Goal: Check status: Check status

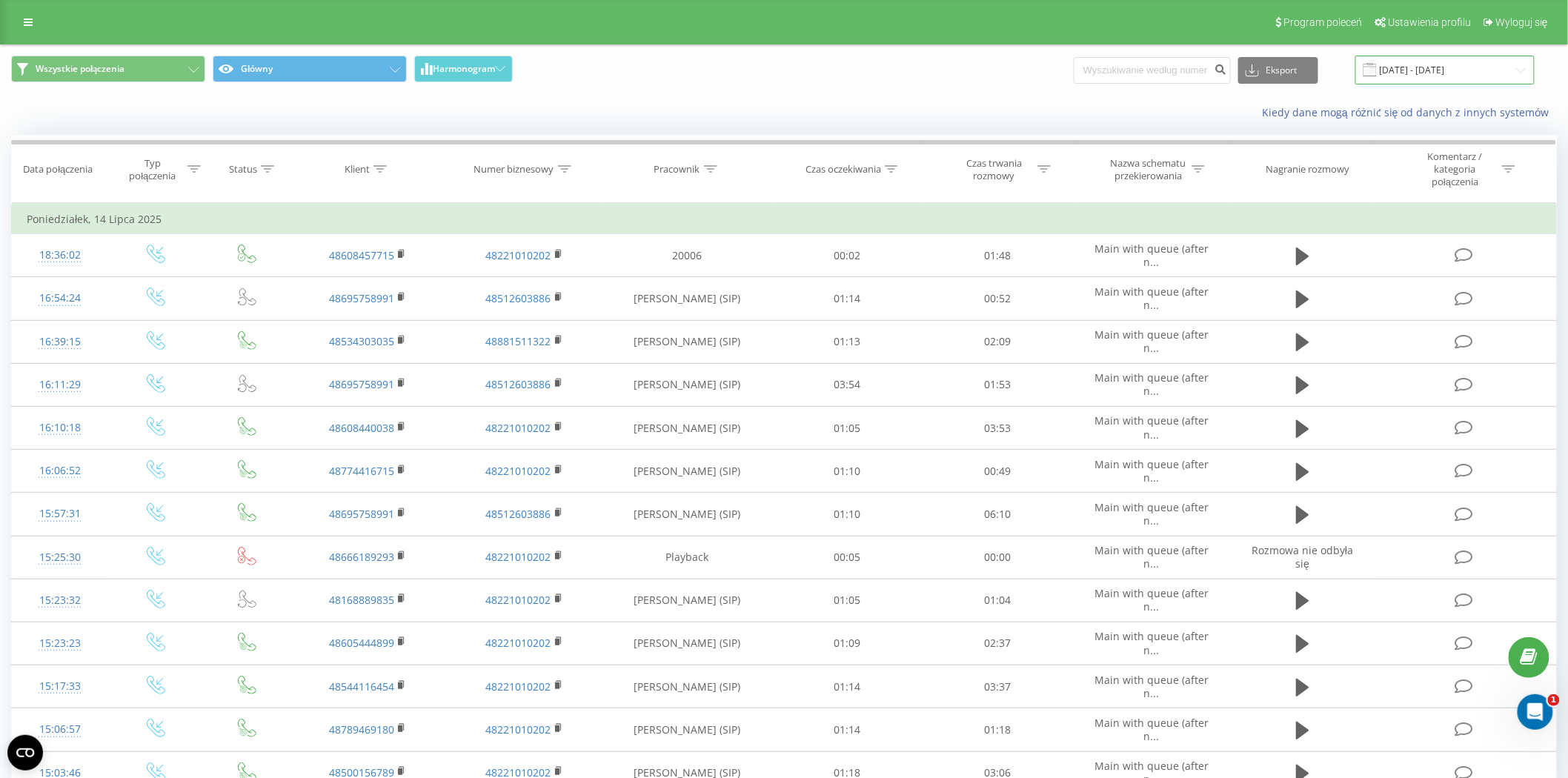
click at [1455, 74] on input "[DATE] - [DATE]" at bounding box center [1445, 70] width 179 height 29
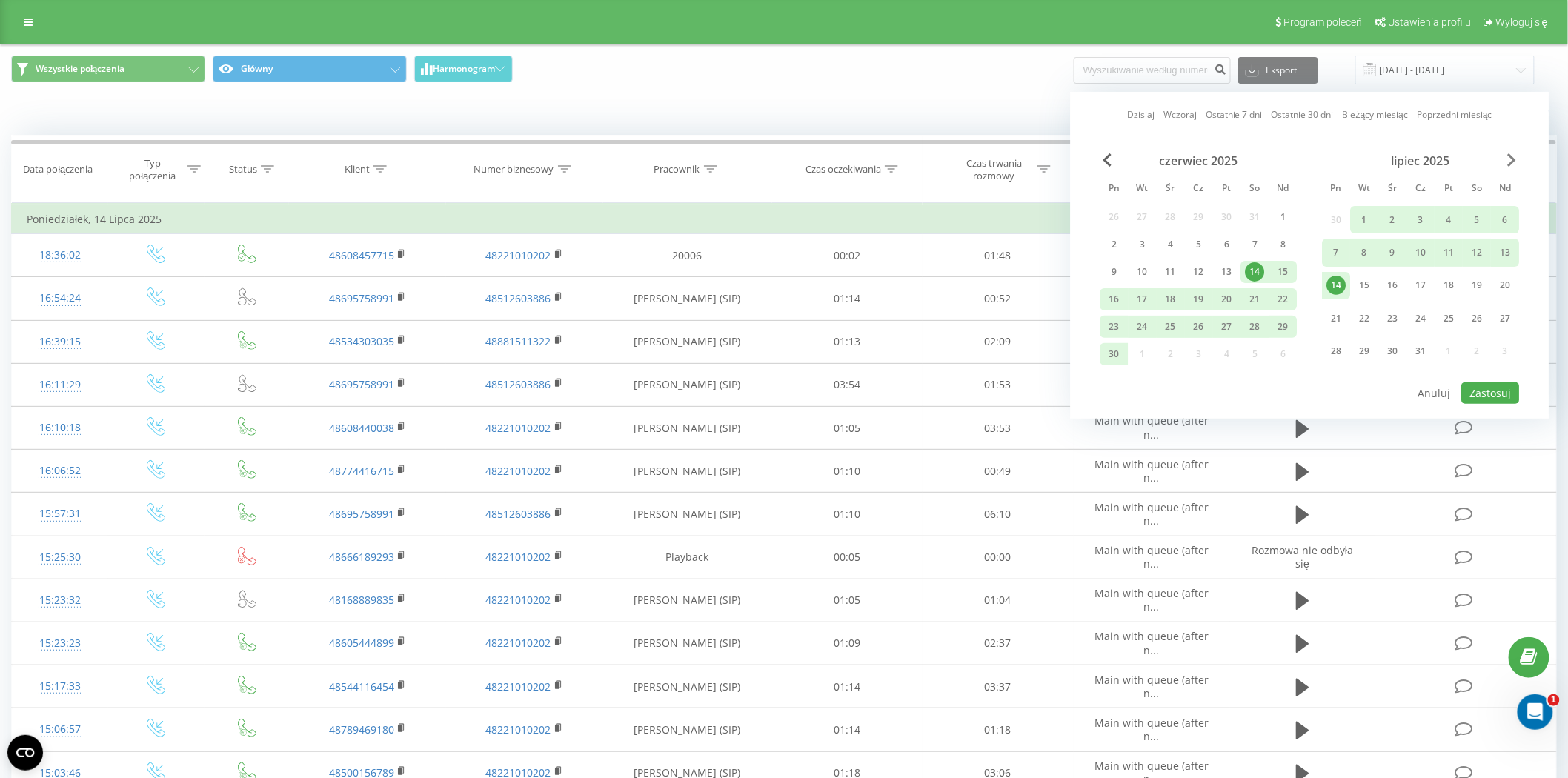
click at [1512, 160] on span "Next Month" at bounding box center [1513, 159] width 9 height 13
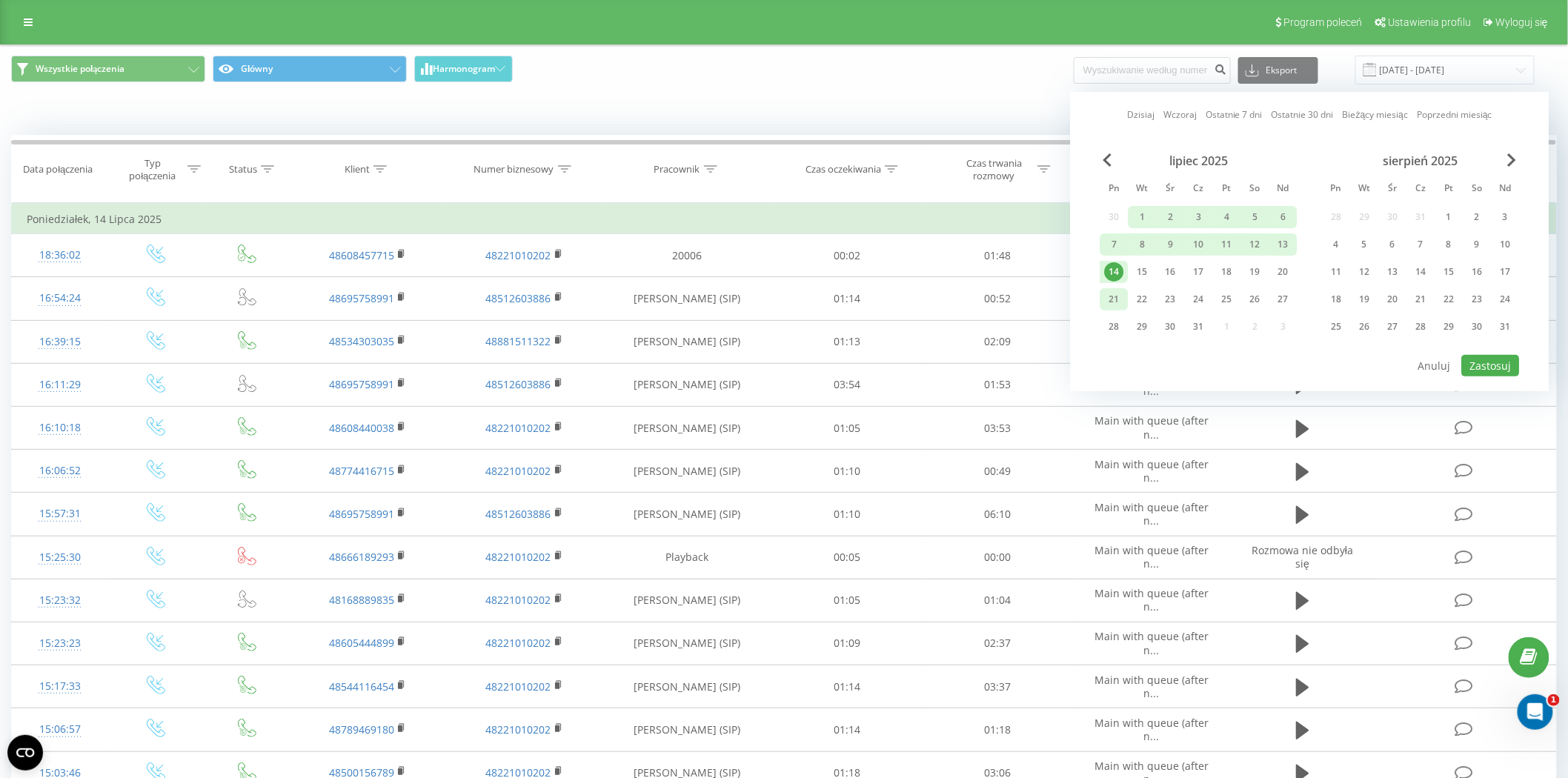
click at [1117, 294] on div "21" at bounding box center [1114, 299] width 19 height 19
click at [1422, 294] on div "21" at bounding box center [1421, 299] width 19 height 19
click at [1513, 359] on button "Zastosuj" at bounding box center [1491, 366] width 58 height 21
type input "[DATE] - [DATE]"
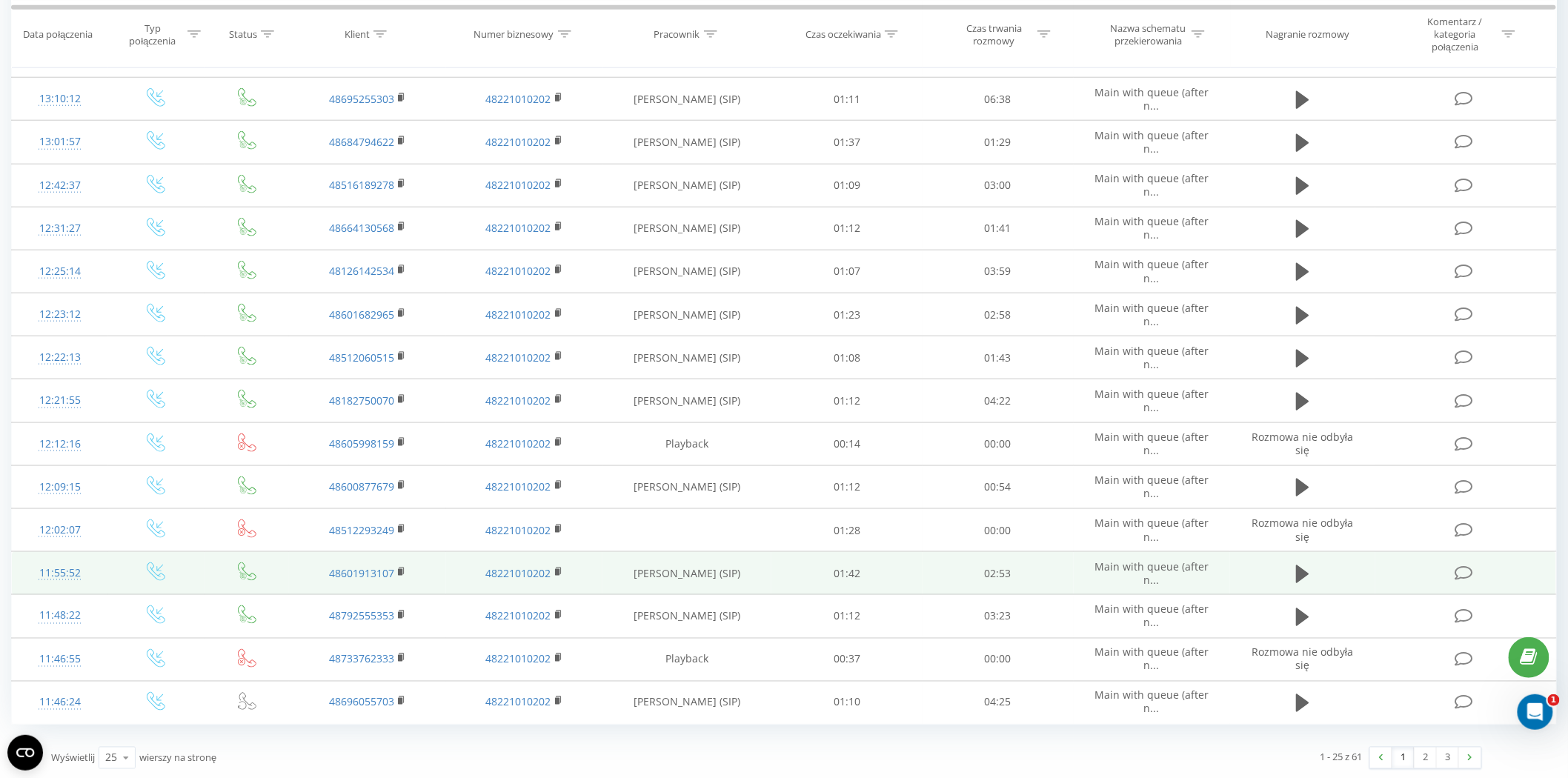
scroll to position [590, 0]
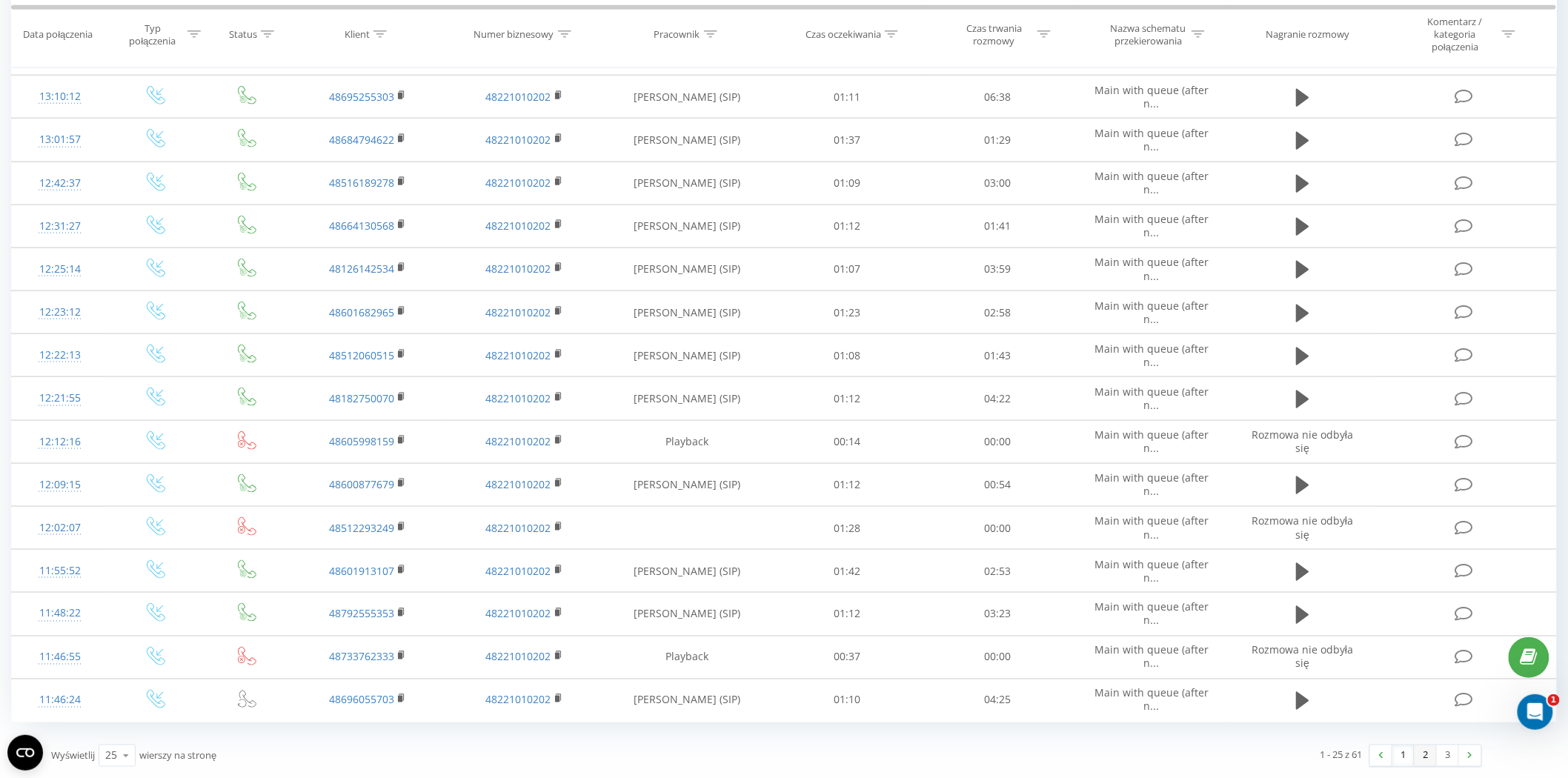
click at [1424, 751] on link "2" at bounding box center [1425, 755] width 22 height 21
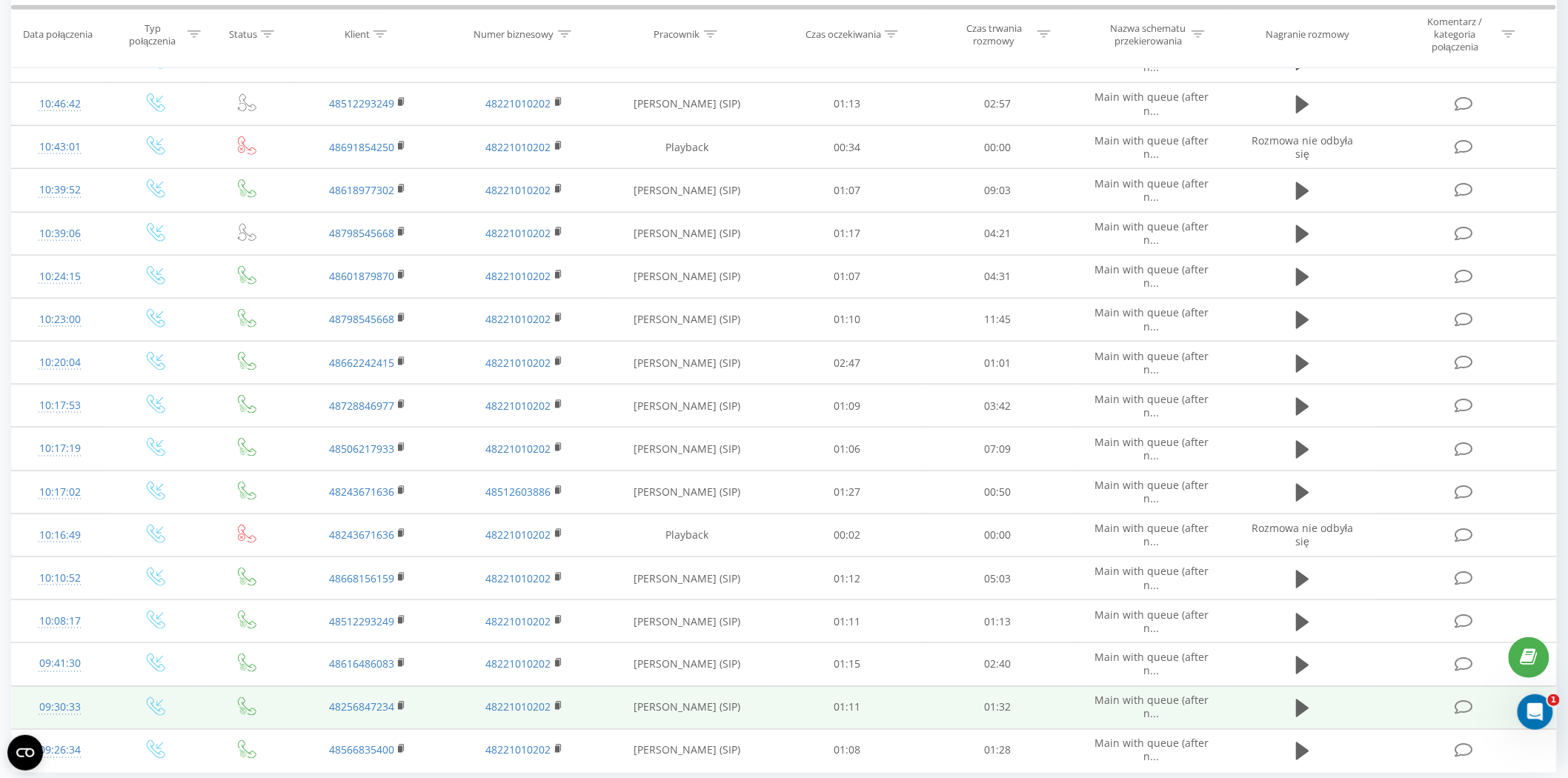
scroll to position [590, 0]
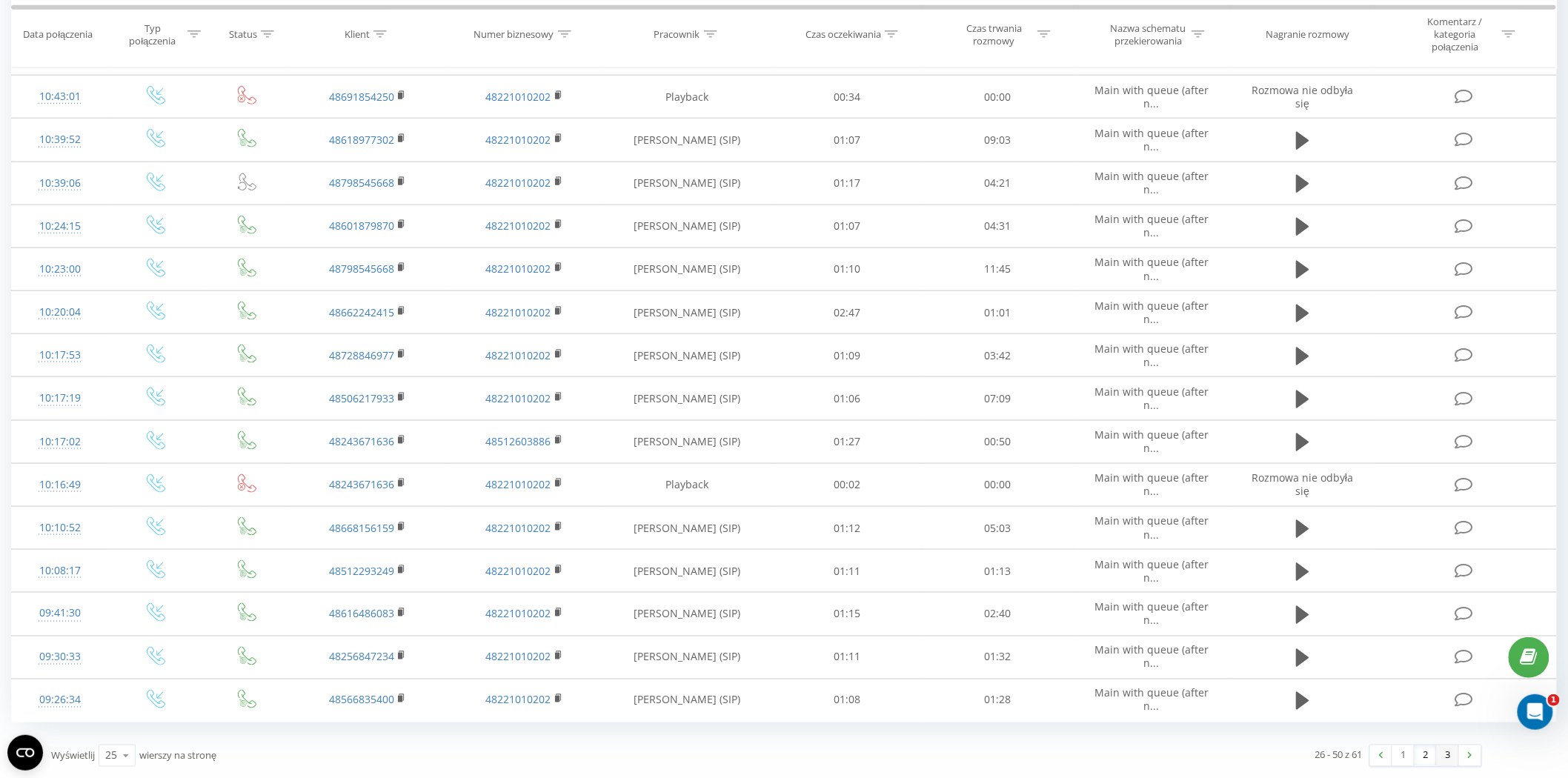
click at [1451, 757] on link "3" at bounding box center [1448, 755] width 22 height 21
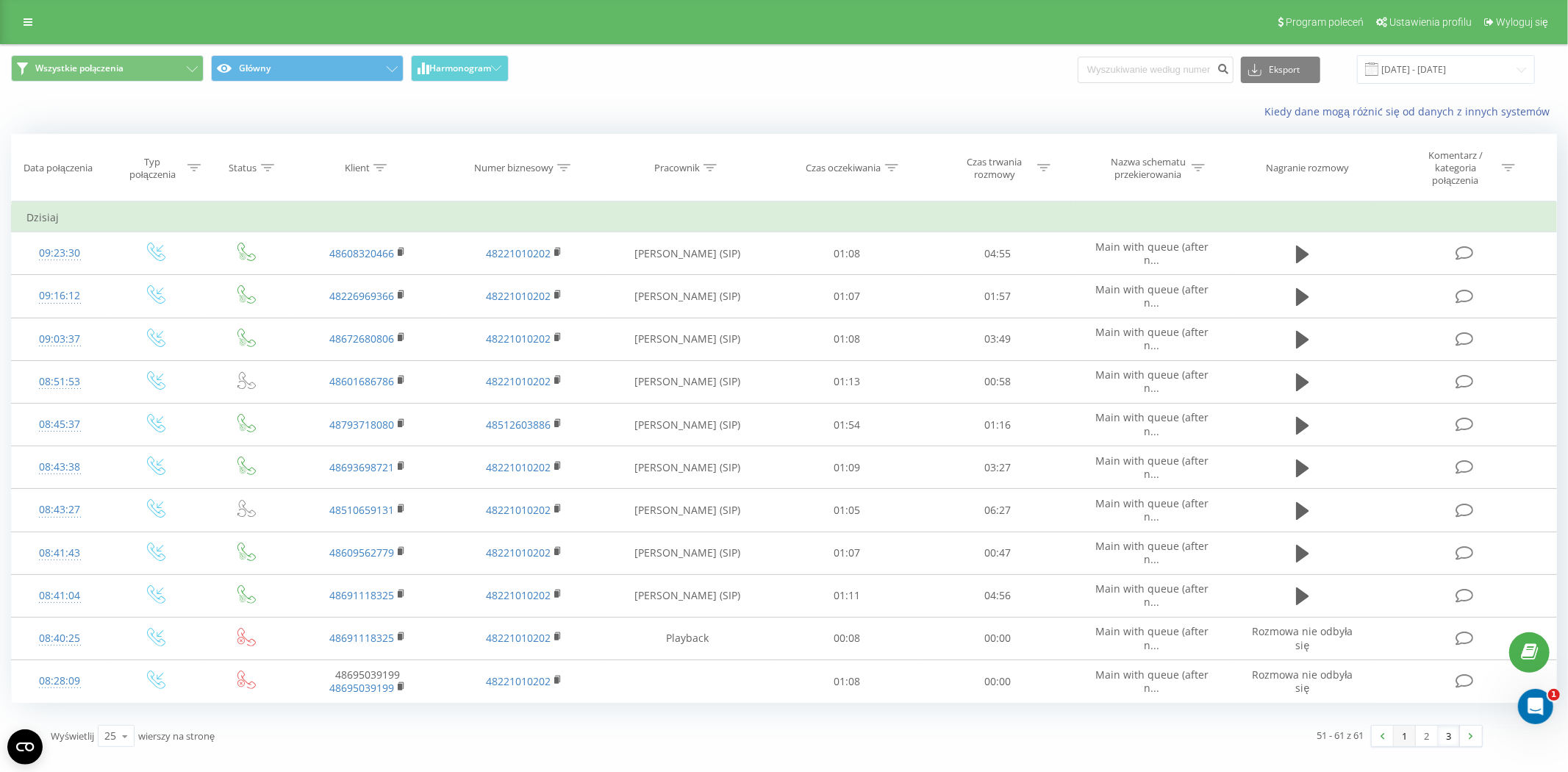
click at [1397, 743] on link "1" at bounding box center [1405, 735] width 22 height 21
